Goal: Task Accomplishment & Management: Manage account settings

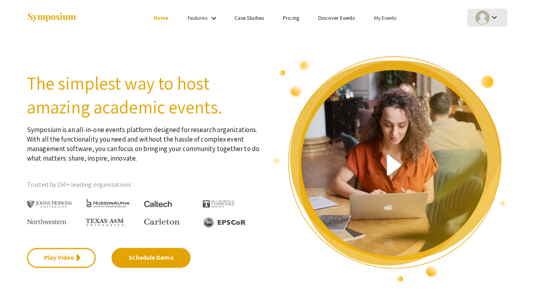
click at [478, 16] on div at bounding box center [482, 18] width 14 height 14
click at [366, 17] on div at bounding box center [267, 147] width 534 height 295
click at [374, 15] on link "My Events" at bounding box center [385, 17] width 23 height 7
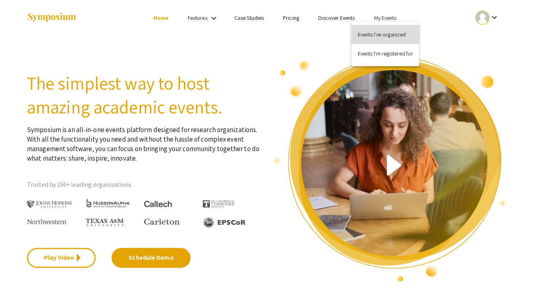
click at [386, 38] on button "Events I've organized" at bounding box center [385, 34] width 68 height 19
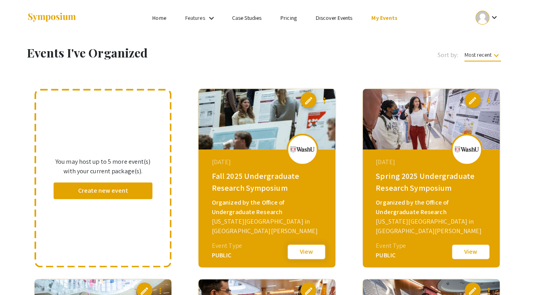
click at [304, 250] on button "View" at bounding box center [306, 252] width 40 height 17
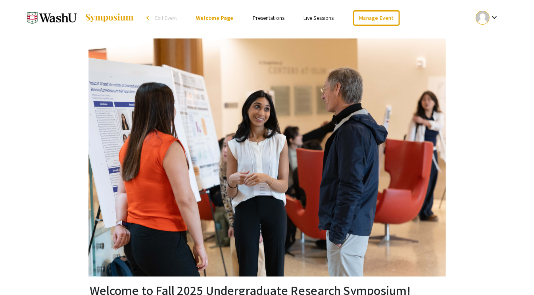
click at [272, 19] on link "Presentations" at bounding box center [268, 17] width 32 height 7
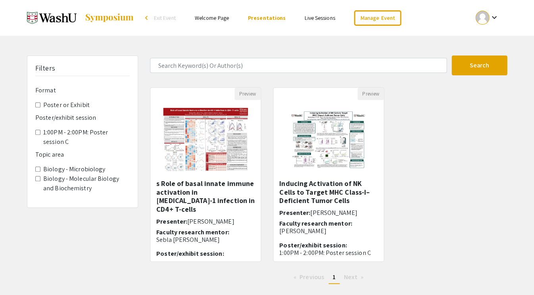
click at [308, 17] on link "Live Sessions" at bounding box center [320, 17] width 30 height 7
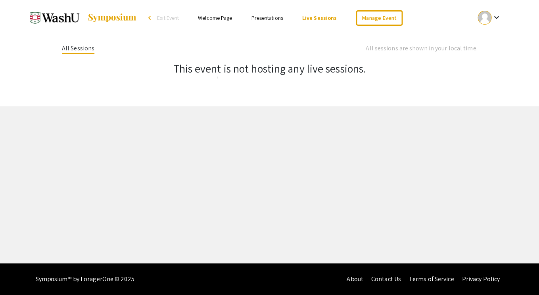
click at [222, 16] on link "Welcome Page" at bounding box center [215, 17] width 34 height 7
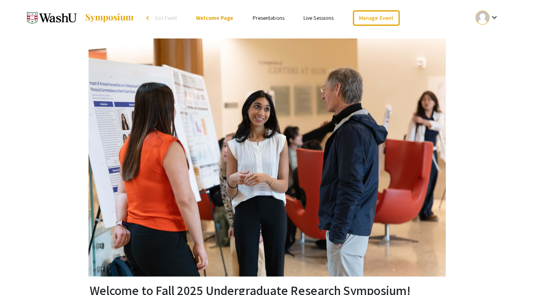
click at [311, 18] on link "Live Sessions" at bounding box center [318, 17] width 30 height 7
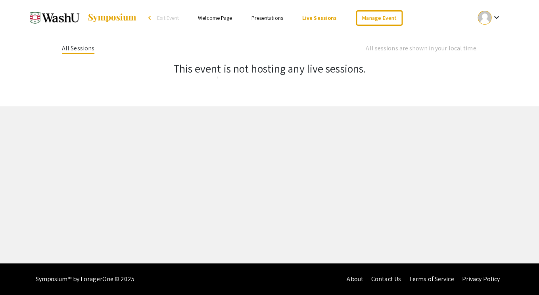
click at [272, 18] on link "Presentations" at bounding box center [267, 17] width 32 height 7
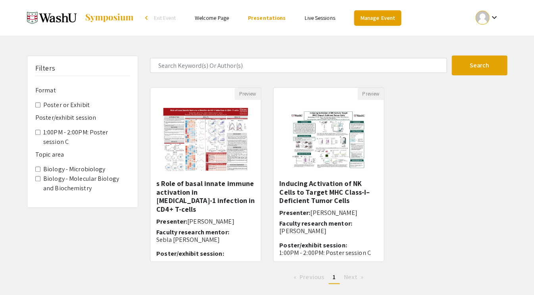
click at [354, 14] on link "Manage Event" at bounding box center [377, 17] width 47 height 15
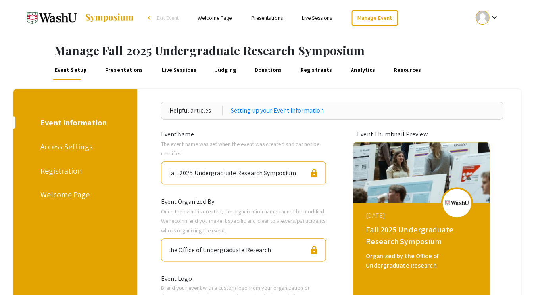
click at [56, 165] on div "Registration" at bounding box center [73, 171] width 67 height 12
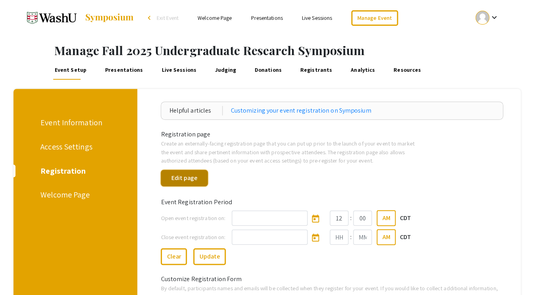
click at [196, 170] on button "Edit page" at bounding box center [184, 178] width 47 height 17
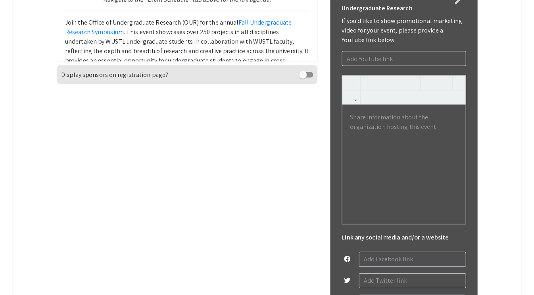
scroll to position [33, 0]
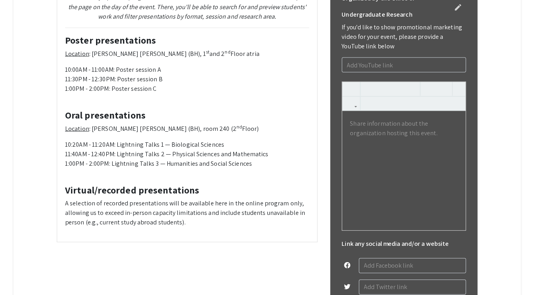
scroll to position [338, 0]
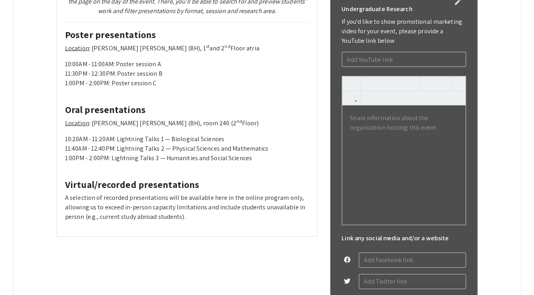
drag, startPoint x: 219, startPoint y: 156, endPoint x: 238, endPoint y: 159, distance: 19.2
click at [219, 15] on p "The entire symposium program will be visible via the " Presentations " section …" at bounding box center [187, 1] width 244 height 29
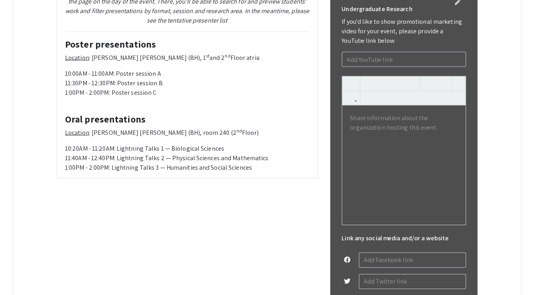
type textarea "<l0><ipsumd>Sitametc ad elitse</doeius></t0> <i></u><la><e></d> <m aliqu="enim-…"
drag, startPoint x: 230, startPoint y: 156, endPoint x: 270, endPoint y: 156, distance: 40.1
click at [270, 24] on em "The entire symposium program will be visible via the " Presentations " section …" at bounding box center [187, 5] width 244 height 37
click at [261, 24] on em "The entire symposium program will be visible via the " Presentations " section …" at bounding box center [187, 5] width 244 height 37
drag, startPoint x: 228, startPoint y: 156, endPoint x: 278, endPoint y: 156, distance: 50.0
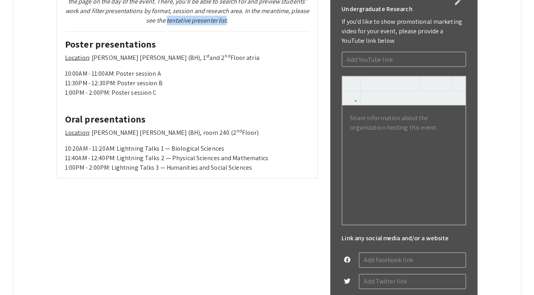
click at [278, 24] on em "The entire symposium program will be visible via the " Presentations " section …" at bounding box center [187, 5] width 244 height 37
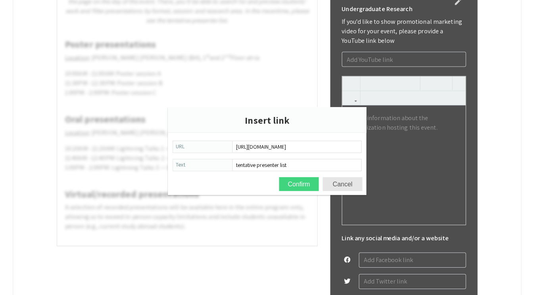
type input "[URL][DOMAIN_NAME]"
click at [301, 182] on button "Confirm" at bounding box center [299, 184] width 40 height 14
type textarea "<h3><strong>Schedule of events</strong></h3> <p></p><hr><p></p> <p style="text-…"
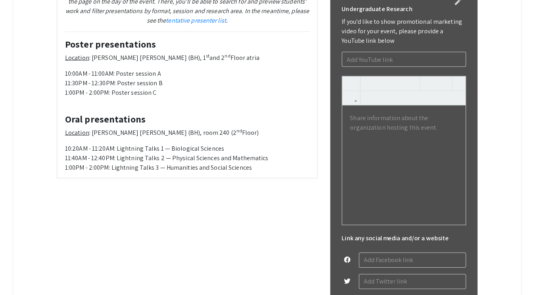
click at [189, 24] on em "The entire symposium program will be visible via the " Presentations " section …" at bounding box center [187, 5] width 244 height 37
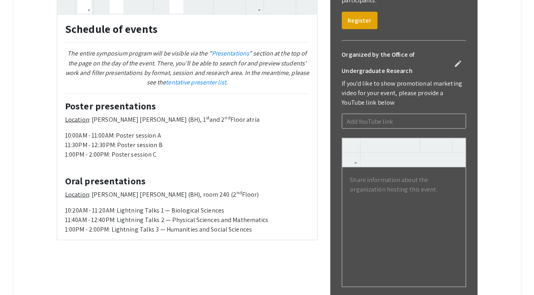
scroll to position [276, 0]
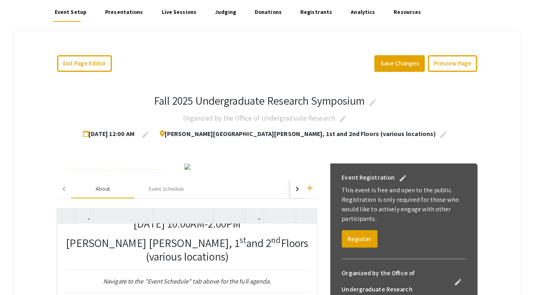
scroll to position [58, 0]
click at [424, 56] on button "Save Changes" at bounding box center [399, 64] width 50 height 17
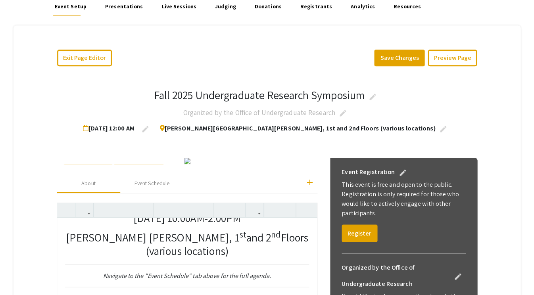
scroll to position [50, 0]
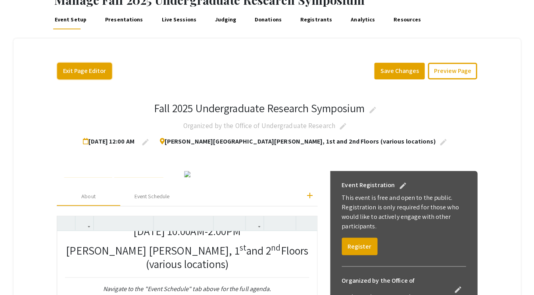
click at [76, 67] on button "Exit Page Editor" at bounding box center [84, 71] width 55 height 17
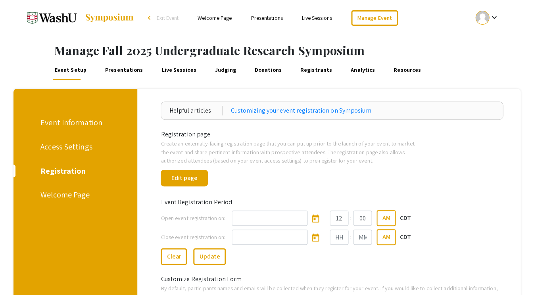
click at [57, 141] on div "Access Settings" at bounding box center [73, 147] width 67 height 12
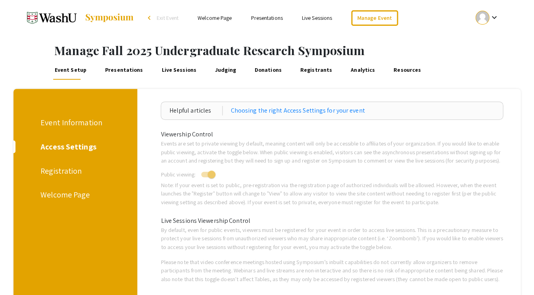
click at [65, 117] on div "Event Information" at bounding box center [73, 123] width 67 height 12
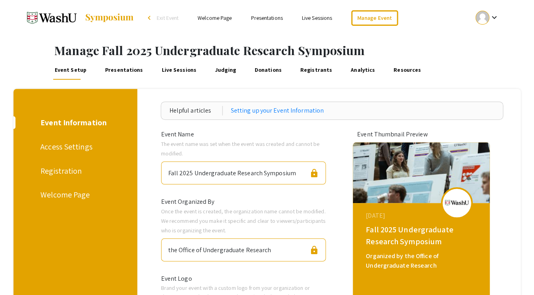
click at [71, 141] on div "Access Settings" at bounding box center [73, 147] width 67 height 12
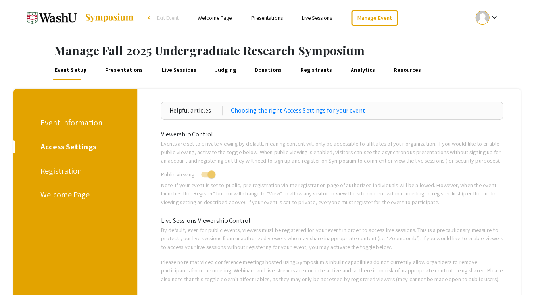
click at [65, 165] on div "Registration" at bounding box center [73, 171] width 67 height 12
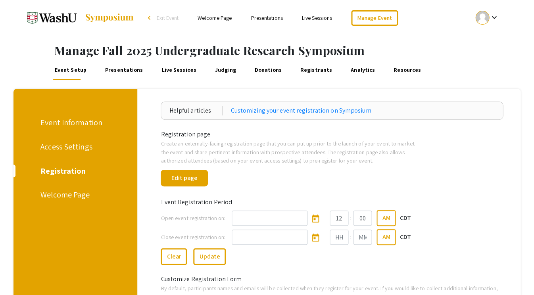
click at [65, 189] on div "Welcome Page" at bounding box center [73, 195] width 67 height 12
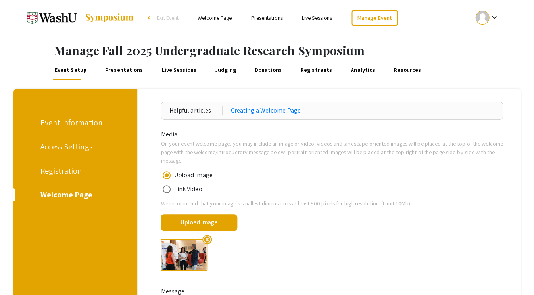
type textarea "<style> h5{ margin-bottom: 0px; } p{ margin-top: 0px; margin-bottom: 6px; } </s…"
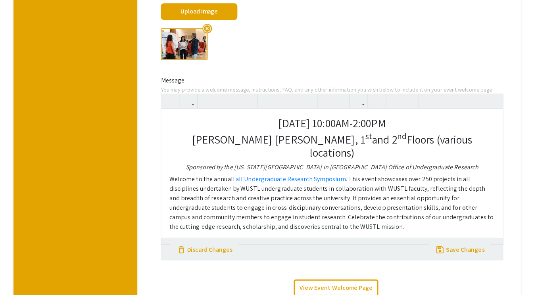
click at [294, 109] on div "[DATE] 10:00AM-2:00PM [PERSON_NAME][GEOGRAPHIC_DATA][PERSON_NAME], 1 st and 2 n…" at bounding box center [331, 176] width 341 height 135
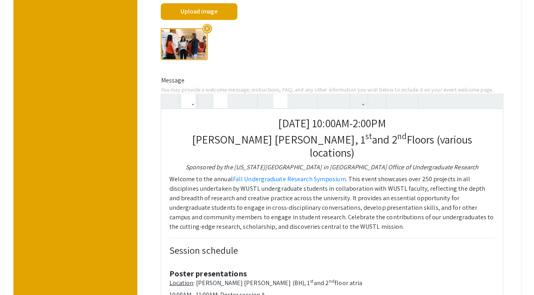
type textarea "<style> h5{ margin-bottom: 0px; } p{ margin-top: 0px; margin-bottom: 6px; } </s…"
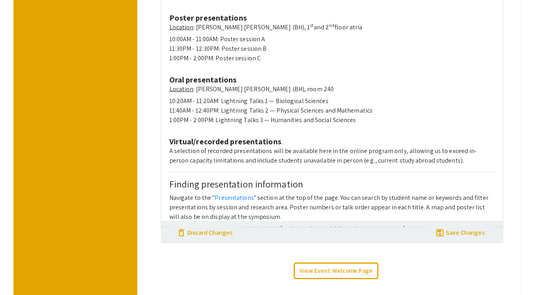
scroll to position [466, 0]
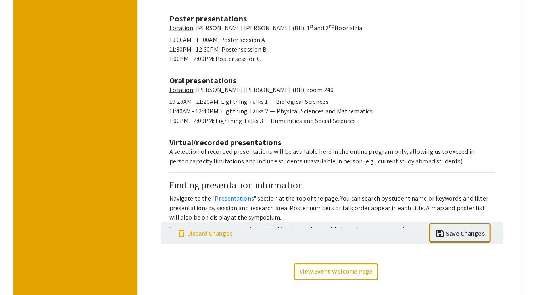
click at [474, 223] on button "save save Save Changes" at bounding box center [459, 232] width 61 height 19
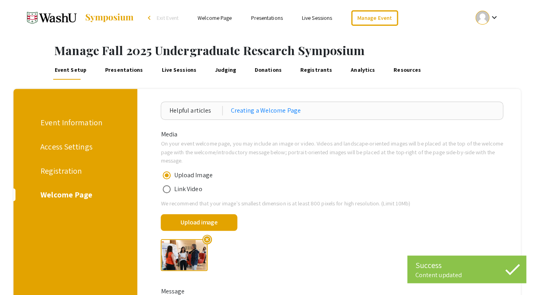
scroll to position [0, 0]
